Goal: Task Accomplishment & Management: Use online tool/utility

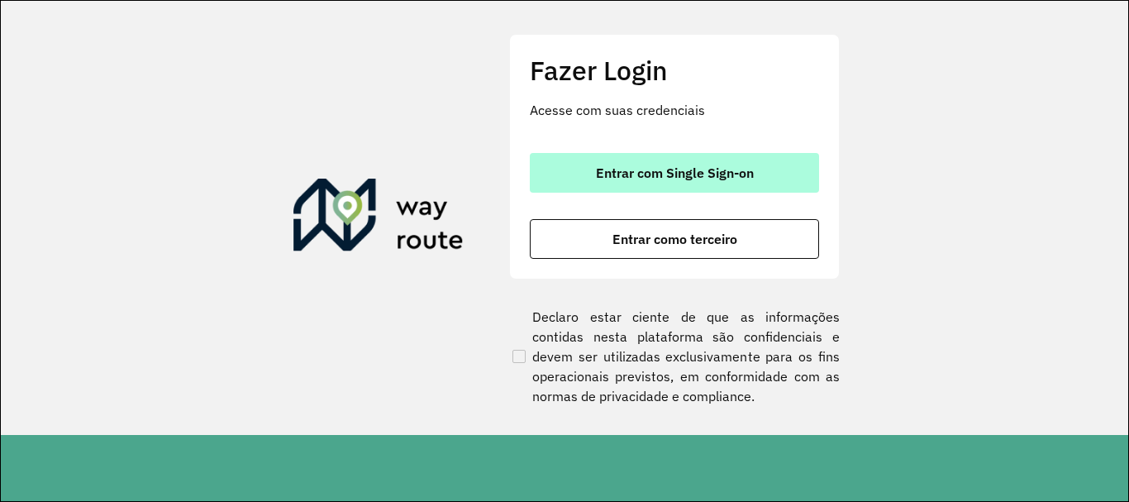
click at [727, 185] on button "Entrar com Single Sign-on" at bounding box center [674, 173] width 289 height 40
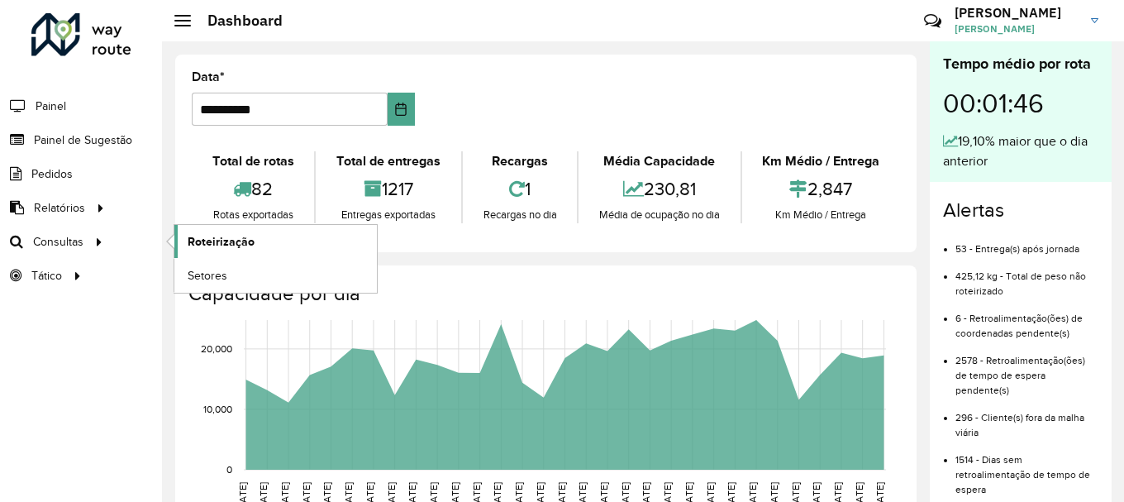
click at [221, 237] on span "Roteirização" at bounding box center [221, 241] width 67 height 17
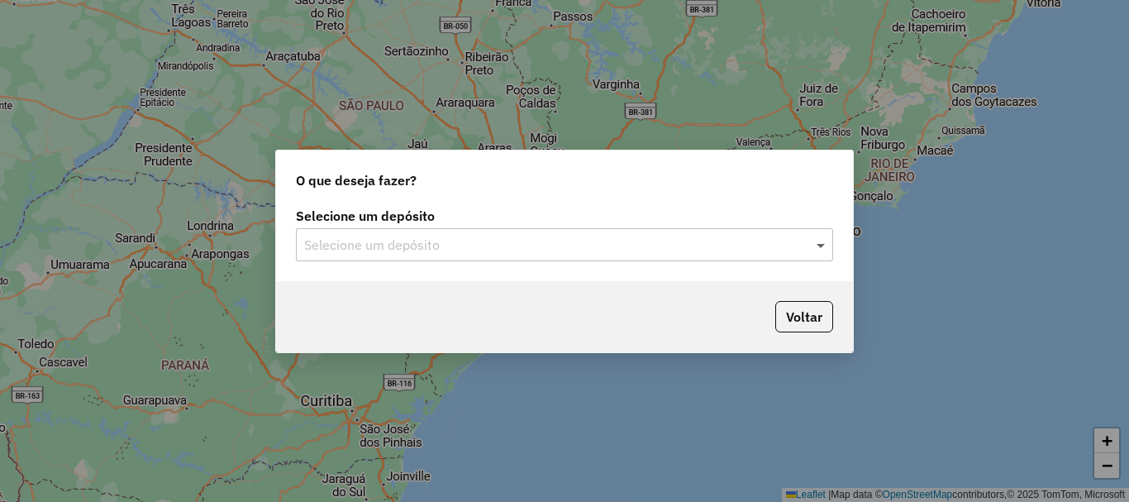
click at [824, 250] on span at bounding box center [822, 245] width 21 height 20
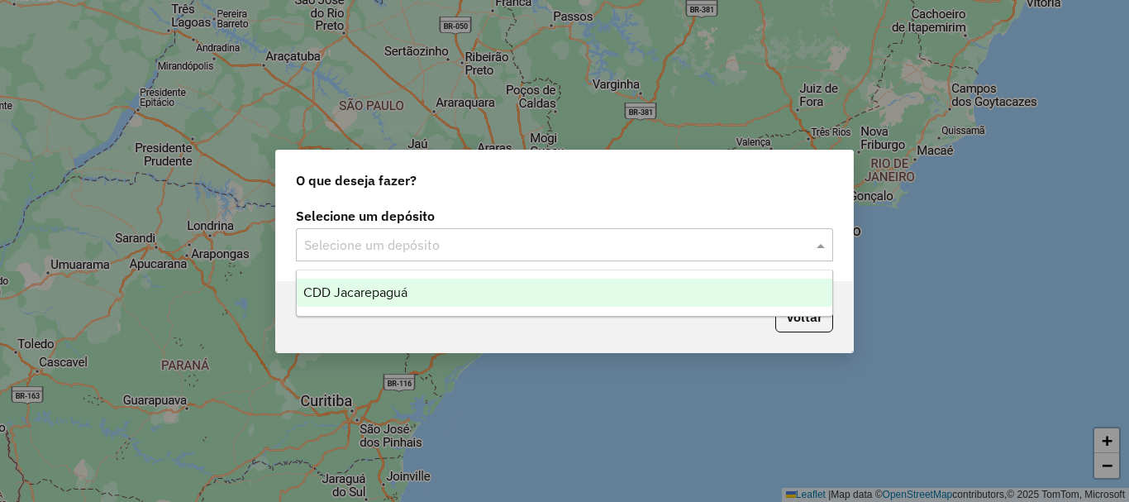
click at [473, 306] on div "CDD Jacarepaguá" at bounding box center [565, 293] width 536 height 28
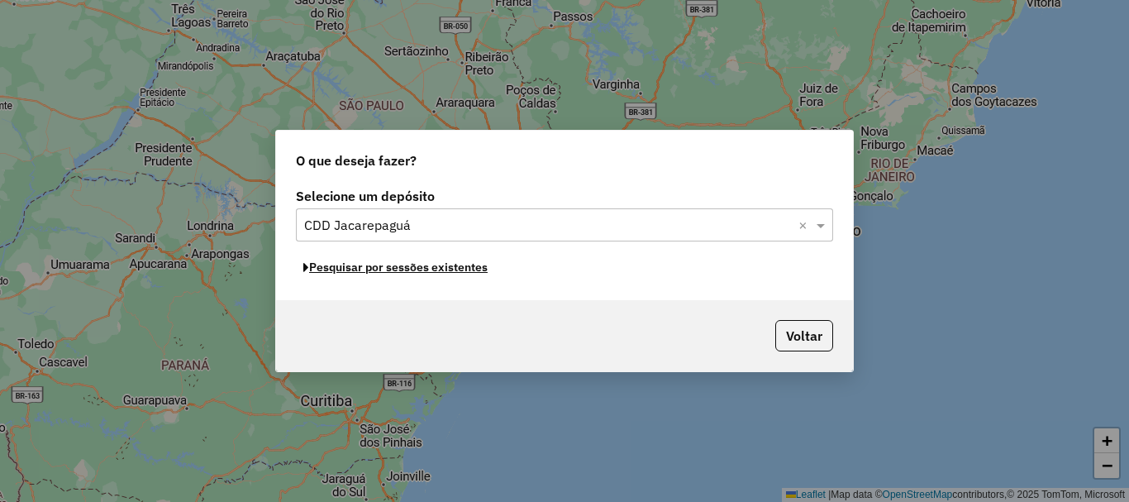
click at [466, 268] on button "Pesquisar por sessões existentes" at bounding box center [395, 268] width 199 height 26
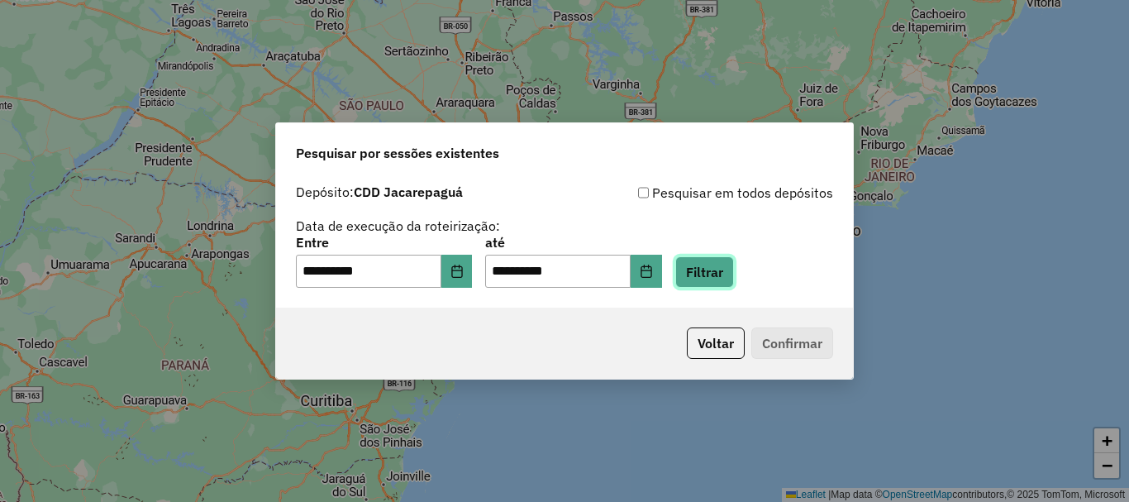
click at [734, 269] on button "Filtrar" at bounding box center [704, 271] width 59 height 31
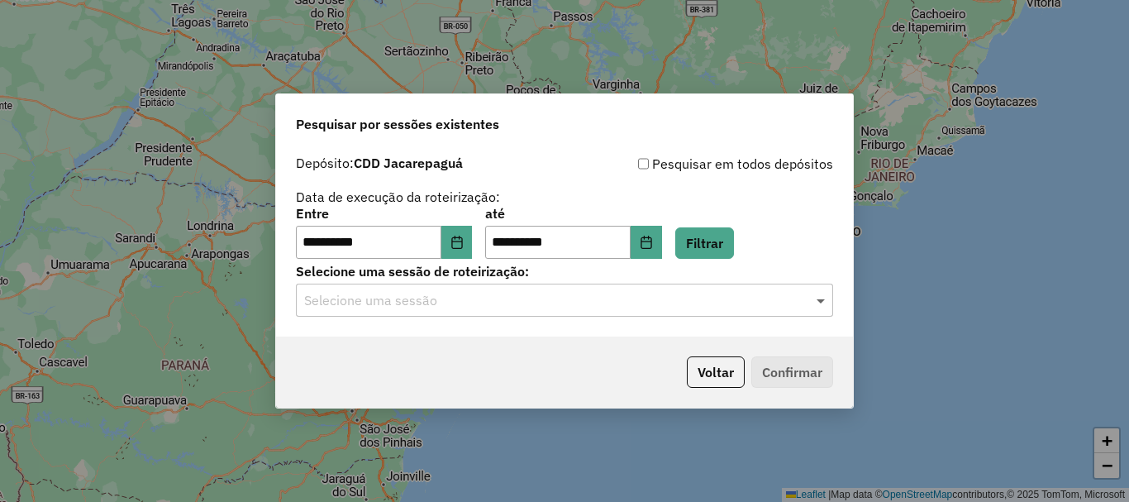
click at [827, 300] on span at bounding box center [822, 300] width 21 height 20
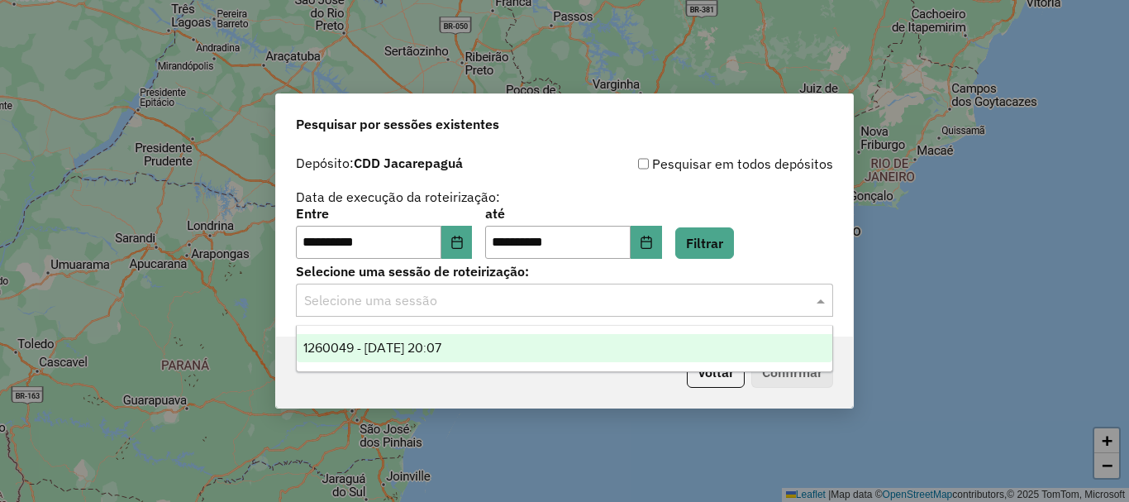
click at [551, 362] on ng-dropdown-panel "1260049 - 05/09/2025 20:07" at bounding box center [564, 348] width 537 height 47
click at [544, 355] on div "1260049 - 05/09/2025 20:07" at bounding box center [565, 348] width 536 height 28
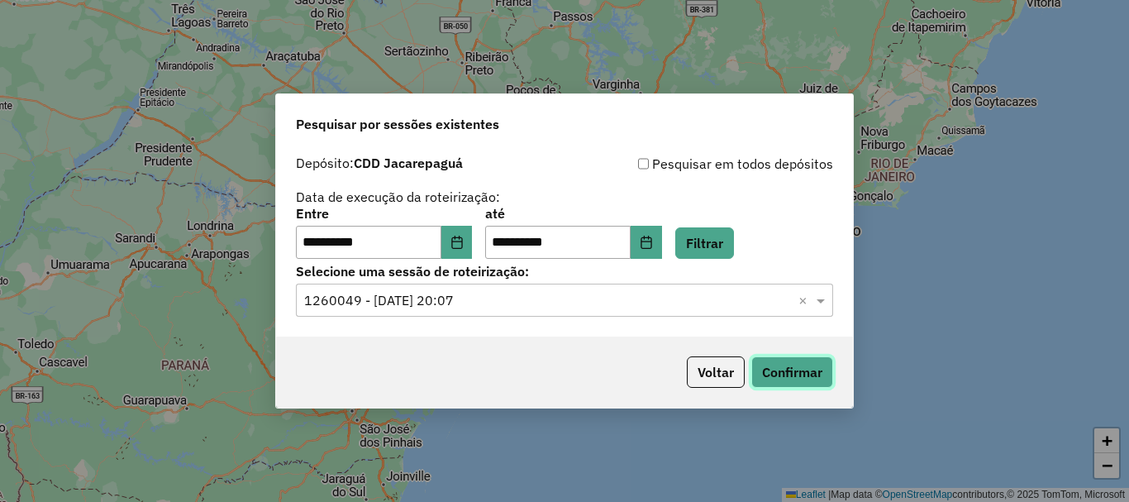
click at [813, 380] on button "Confirmar" at bounding box center [792, 371] width 82 height 31
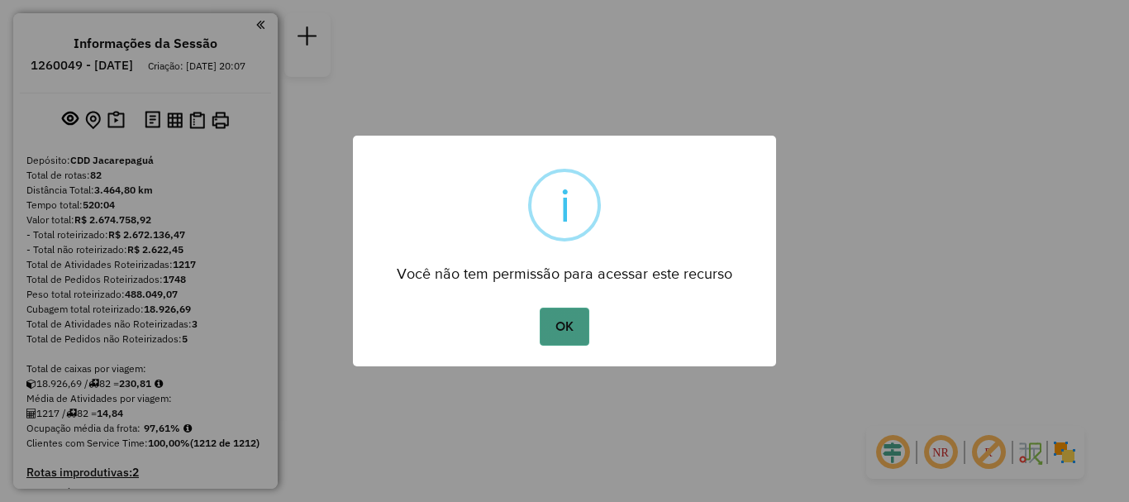
click at [576, 329] on button "OK" at bounding box center [564, 326] width 49 height 38
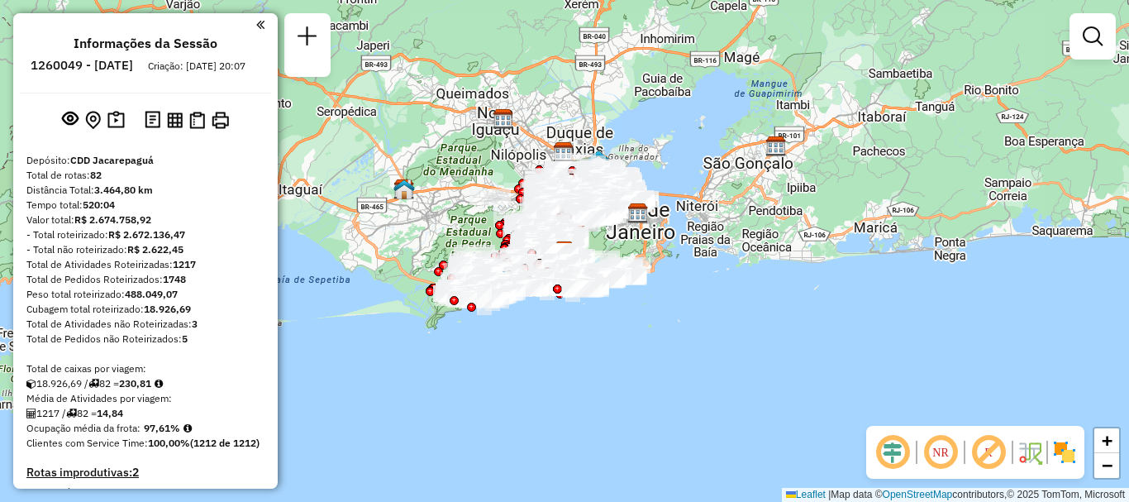
scroll to position [4740, 0]
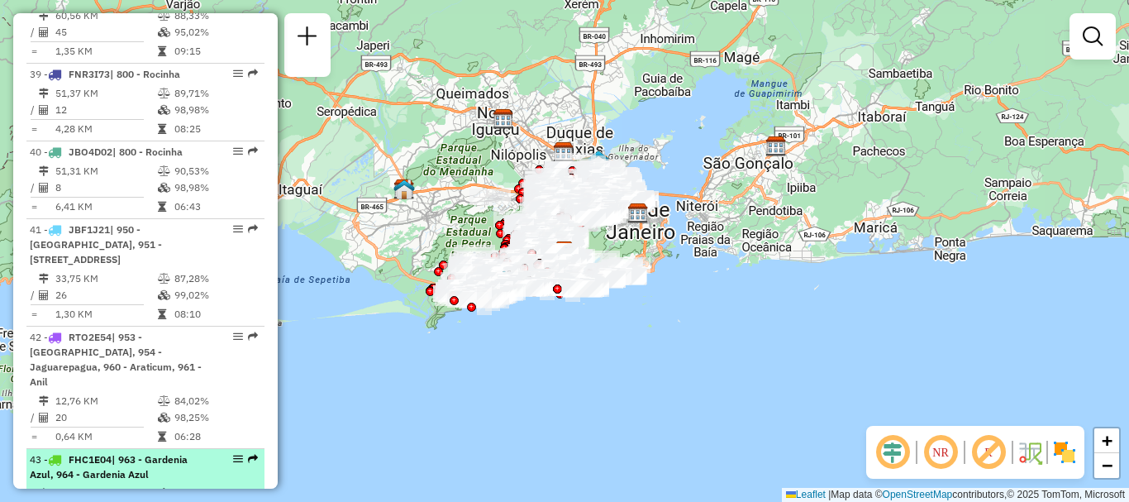
click at [254, 452] on div "43 - FHC1E04 | 963 - Gardenia Azul, 964 - Gardenia Azul" at bounding box center [145, 467] width 231 height 30
select select "**********"
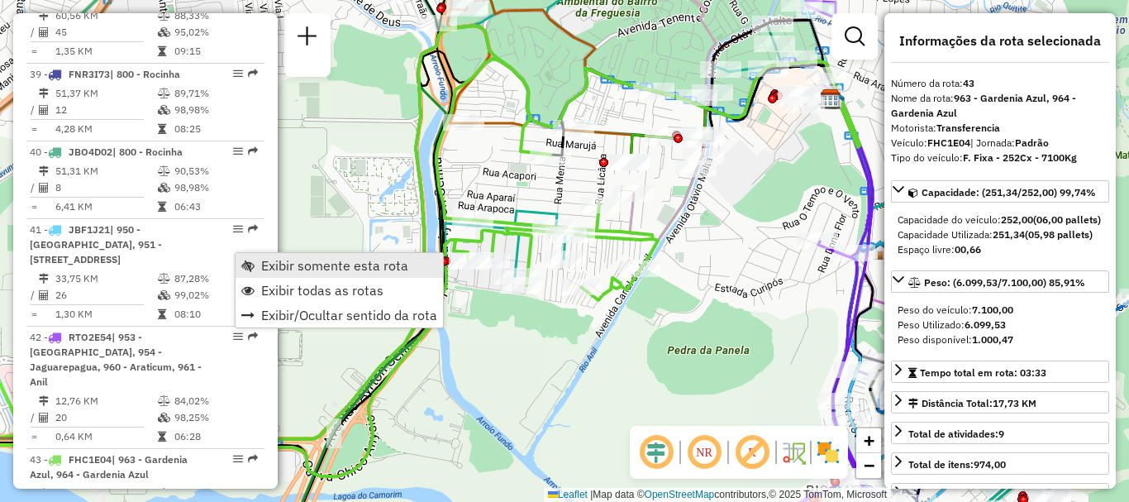
click at [291, 263] on span "Exibir somente esta rota" at bounding box center [334, 265] width 147 height 13
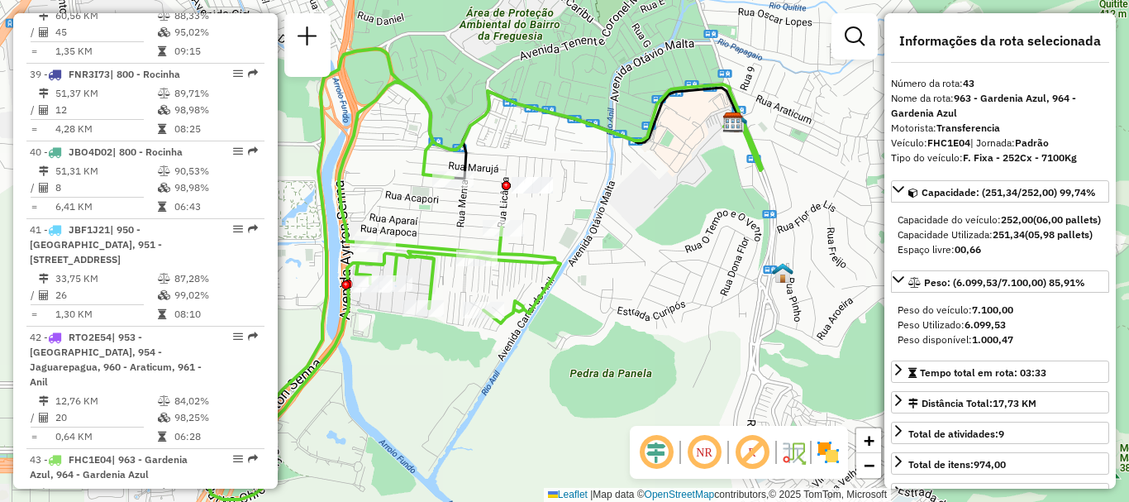
drag, startPoint x: 704, startPoint y: 155, endPoint x: 607, endPoint y: 178, distance: 100.2
click at [607, 178] on div "Janela de atendimento Grade de atendimento Capacidade Transportadoras Veículos …" at bounding box center [564, 251] width 1129 height 502
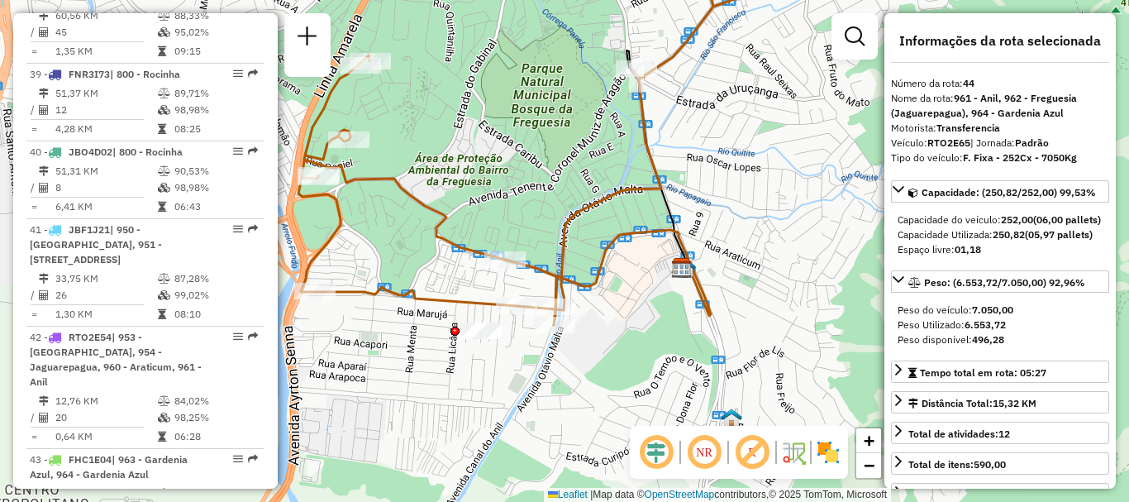
drag, startPoint x: 472, startPoint y: 307, endPoint x: 466, endPoint y: 160, distance: 147.2
click at [466, 160] on div "Janela de atendimento Grade de atendimento Capacidade Transportadoras Veículos …" at bounding box center [564, 251] width 1129 height 502
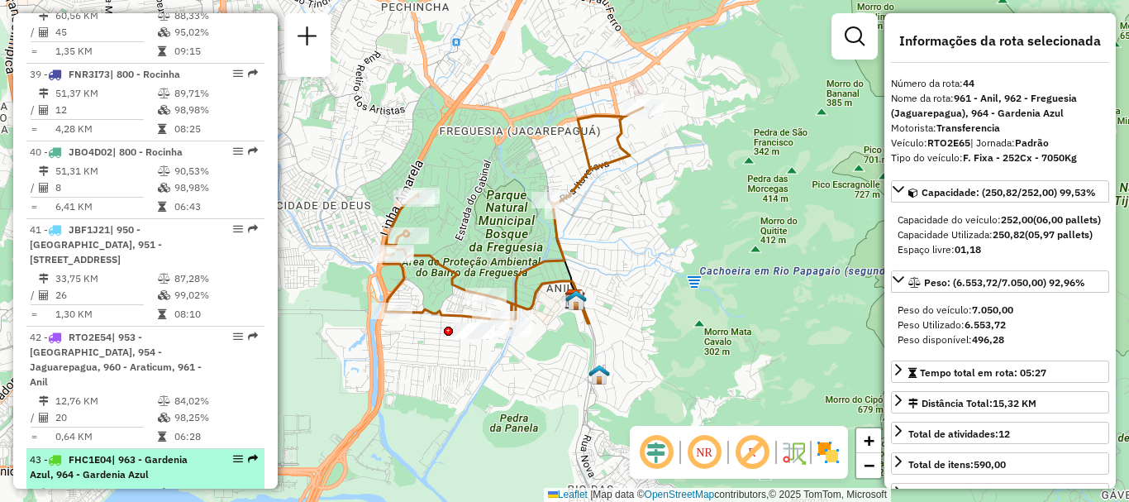
click at [248, 454] on em at bounding box center [253, 459] width 10 height 10
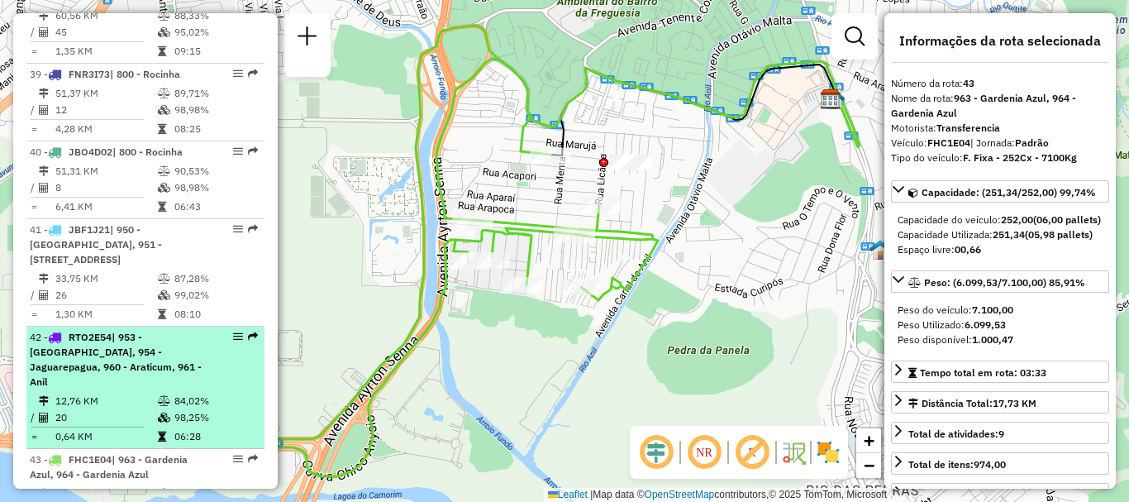
click at [249, 331] on em at bounding box center [253, 336] width 10 height 10
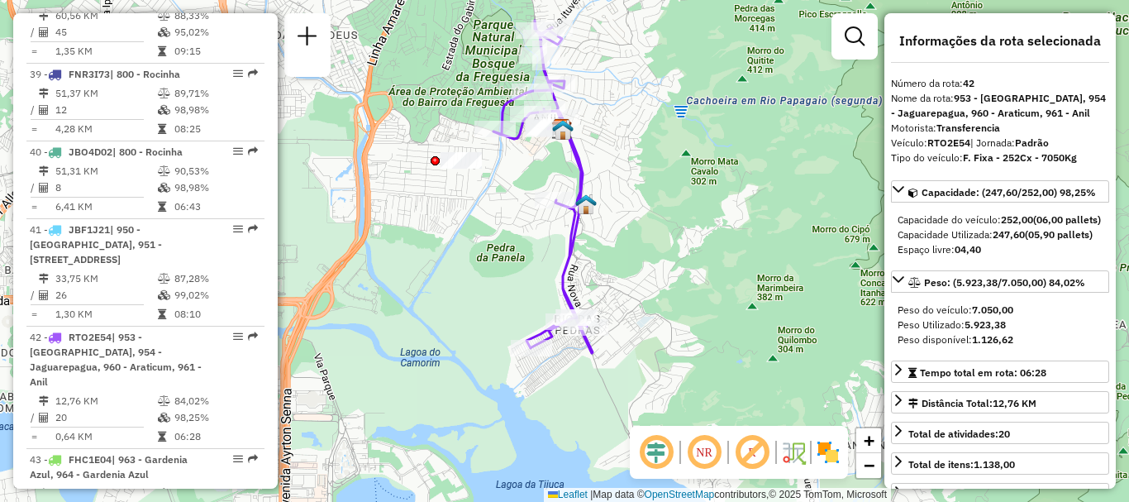
drag, startPoint x: 479, startPoint y: 304, endPoint x: 458, endPoint y: 240, distance: 68.0
click at [458, 240] on div "Janela de atendimento Grade de atendimento Capacidade Transportadoras Veículos …" at bounding box center [564, 251] width 1129 height 502
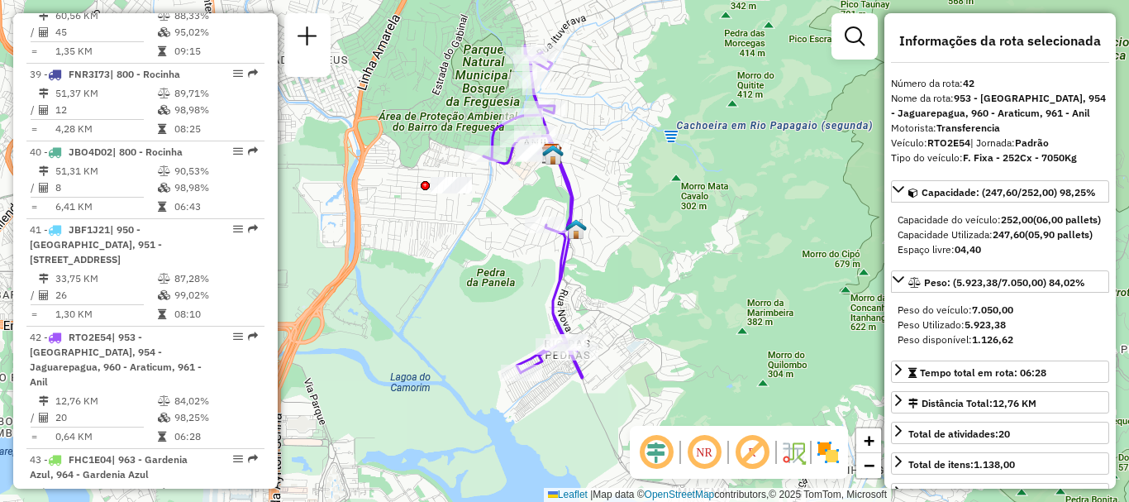
drag, startPoint x: 498, startPoint y: 164, endPoint x: 493, endPoint y: 226, distance: 62.2
click at [493, 226] on div "Janela de atendimento Grade de atendimento Capacidade Transportadoras Veículos …" at bounding box center [564, 251] width 1129 height 502
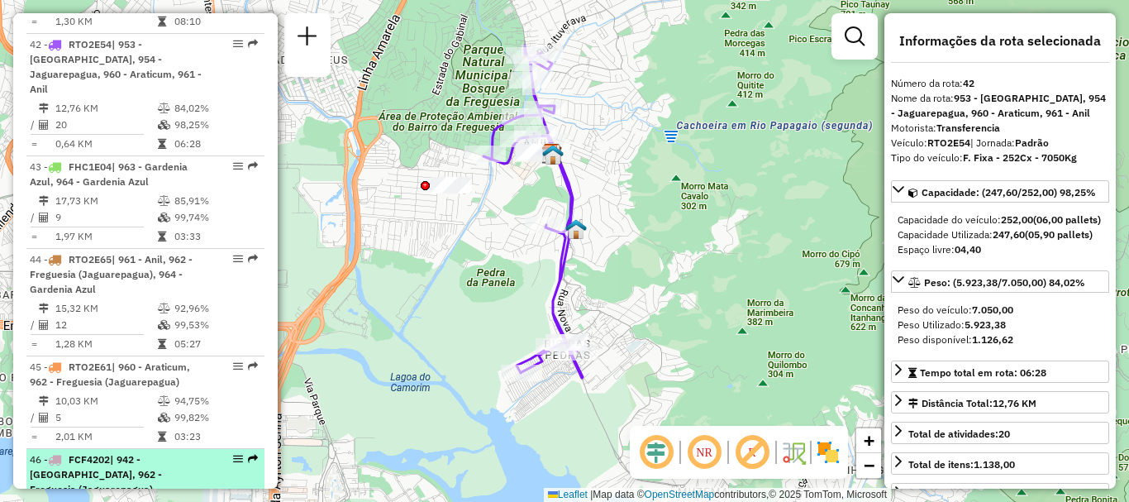
click at [249, 452] on div "46 - FCF4202 | 942 - Pechincha, 962 - Freguesia (Jaguarepagua)" at bounding box center [145, 474] width 231 height 45
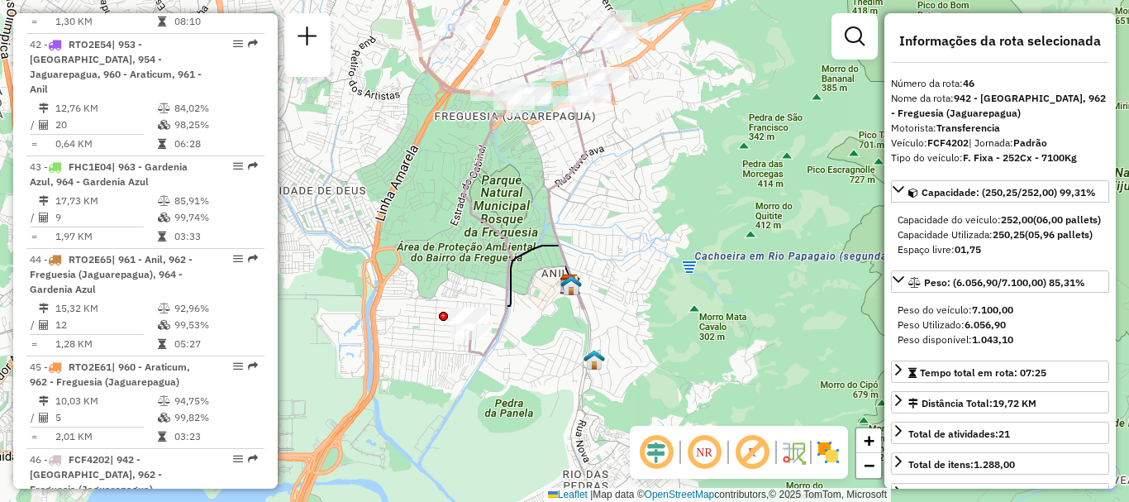
drag, startPoint x: 520, startPoint y: 258, endPoint x: 473, endPoint y: 168, distance: 101.7
click at [473, 168] on icon at bounding box center [517, 160] width 222 height 390
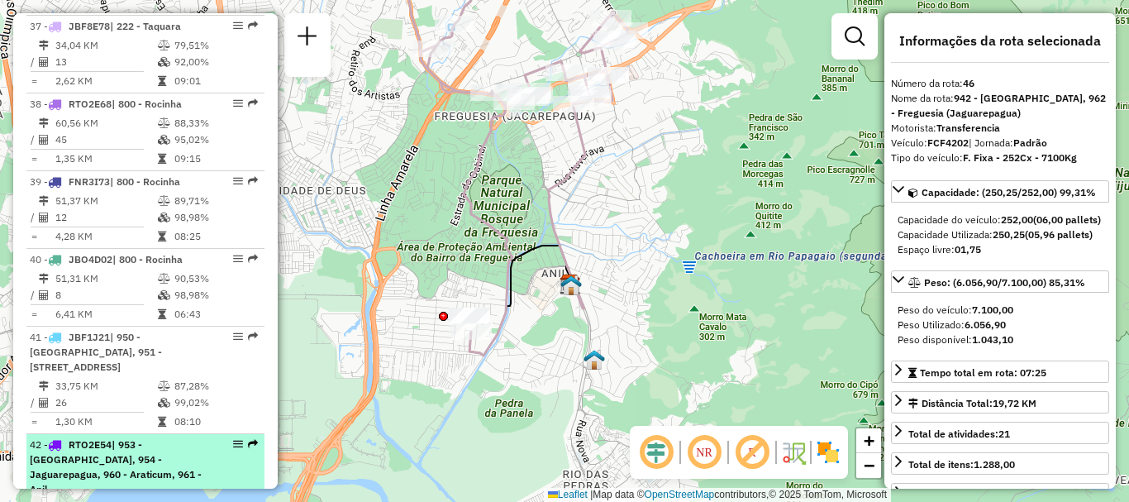
click at [250, 439] on em at bounding box center [253, 444] width 10 height 10
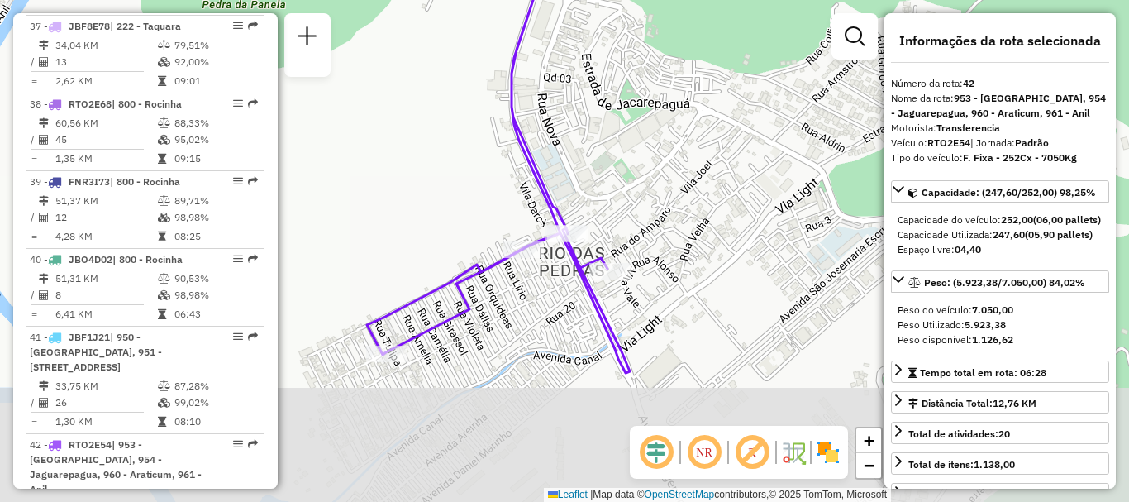
drag, startPoint x: 588, startPoint y: 422, endPoint x: 548, endPoint y: 251, distance: 175.6
click at [548, 251] on div "Janela de atendimento Grade de atendimento Capacidade Transportadoras Veículos …" at bounding box center [564, 251] width 1129 height 502
